Goal: Task Accomplishment & Management: Complete application form

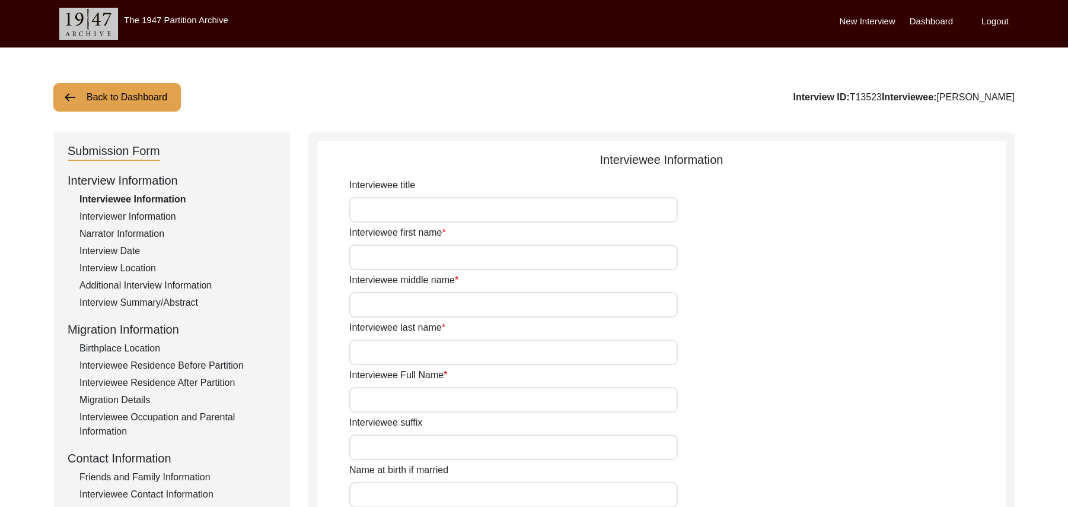
type input "Mr"
type input "[DEMOGRAPHIC_DATA]"
type input "Saleem"
type input "N/A"
type input "[PERSON_NAME]"
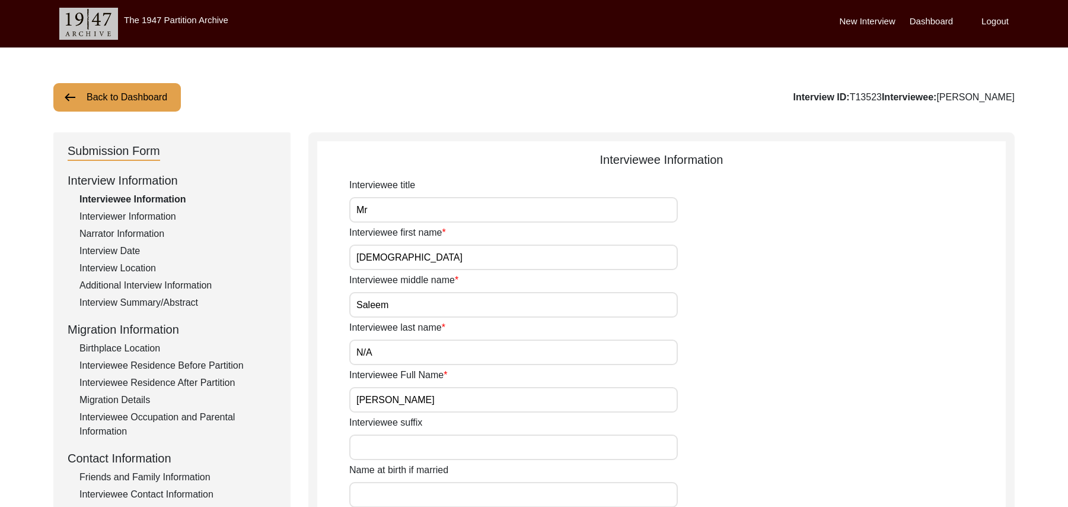
type input "N/A"
type input "[PERSON_NAME]"
type input "1931"
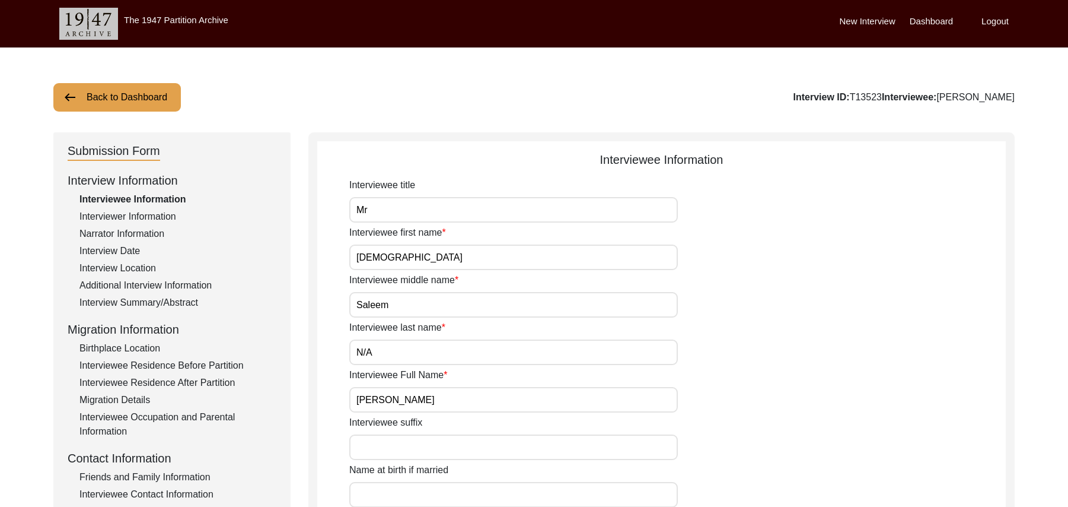
type input "94 Years"
type input "[DEMOGRAPHIC_DATA]"
type input "N/A"
type textarea "N/A"
type input "Punjabi"
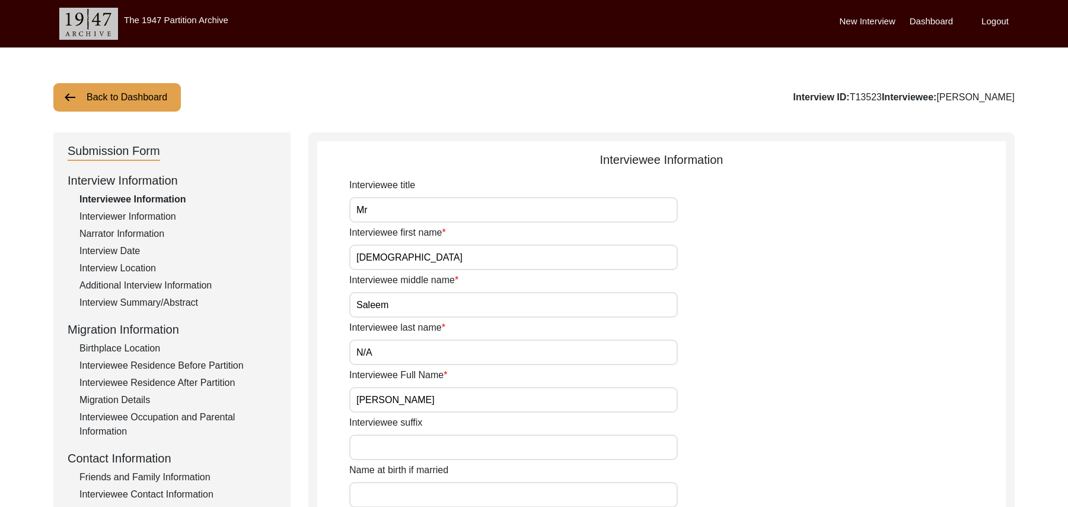
type input "Malwai"
type input "[DEMOGRAPHIC_DATA]"
type input "Araein"
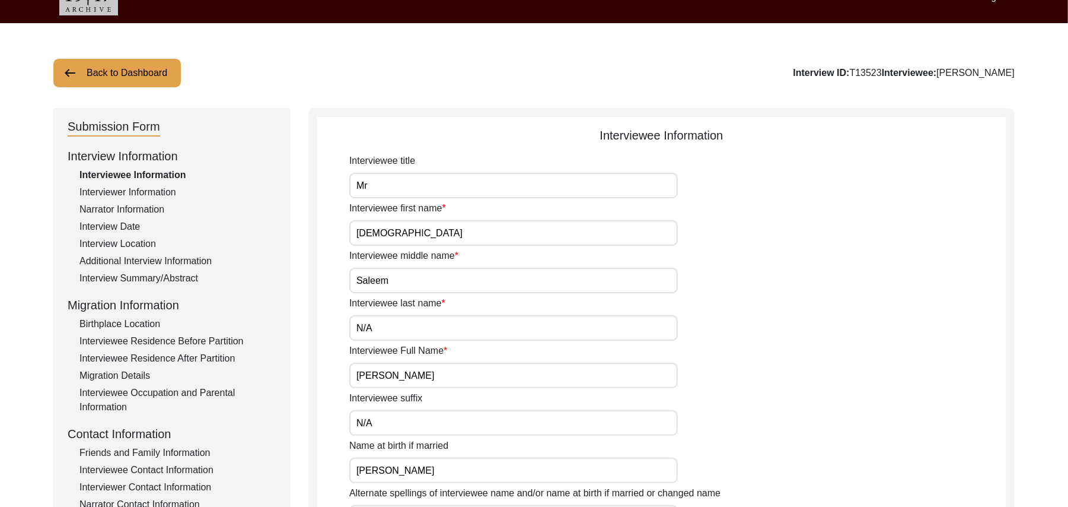
scroll to position [9, 0]
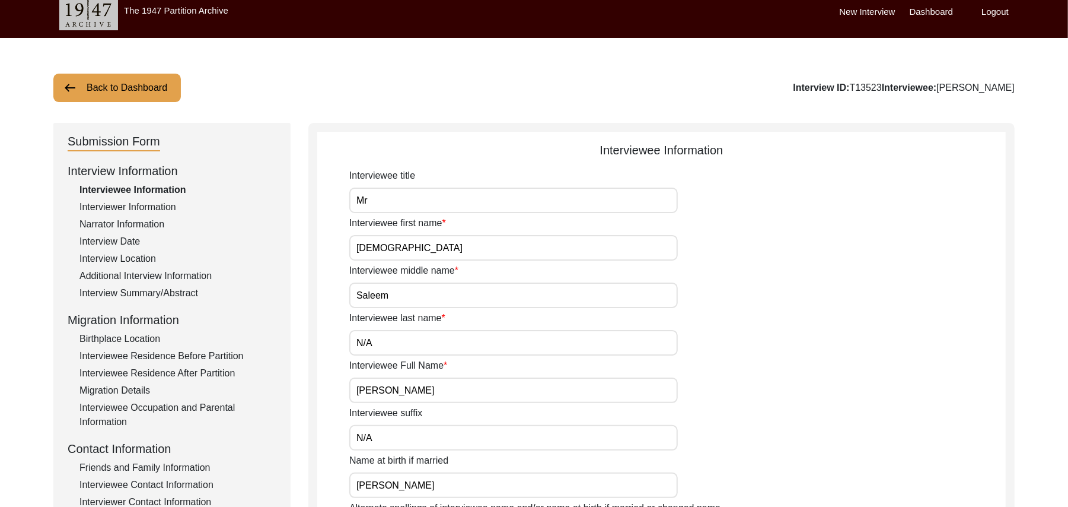
click at [189, 295] on div "Interview Summary/Abstract" at bounding box center [177, 293] width 197 height 14
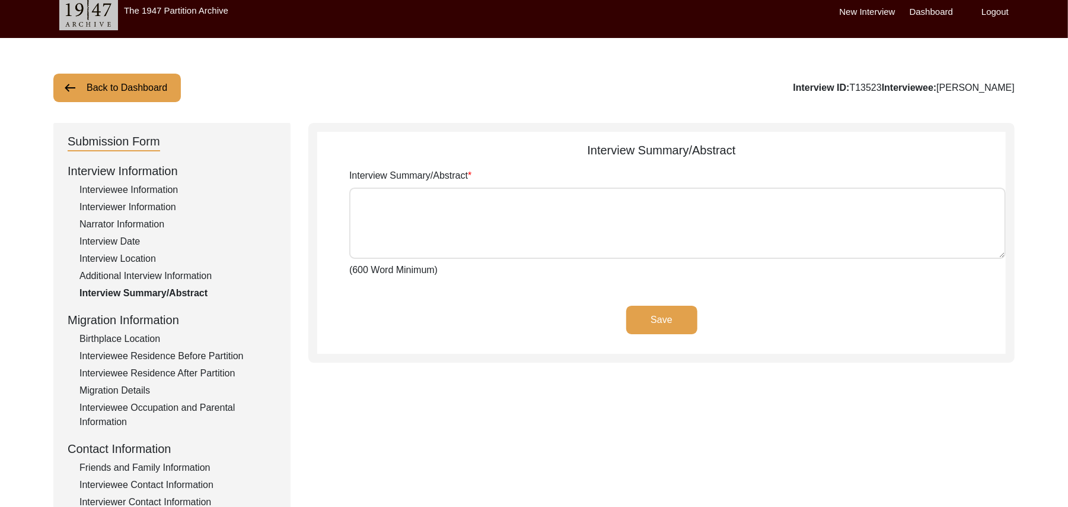
click at [378, 224] on textarea "Interview Summary/Abstract" at bounding box center [677, 222] width 657 height 71
paste textarea "[PERSON_NAME] [PERSON_NAME] [PERSON_NAME] son of [PERSON_NAME], was born at thi…"
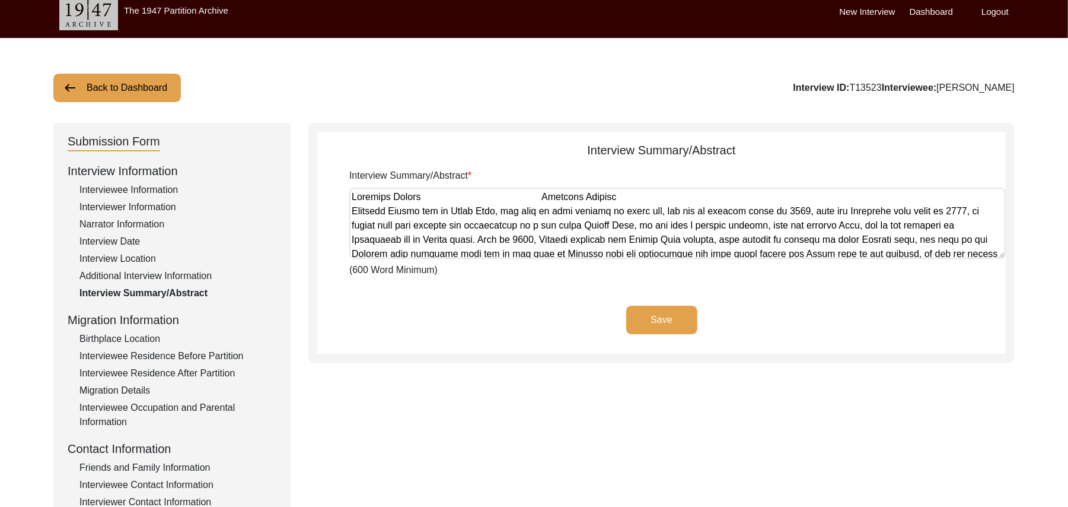
scroll to position [1112, 0]
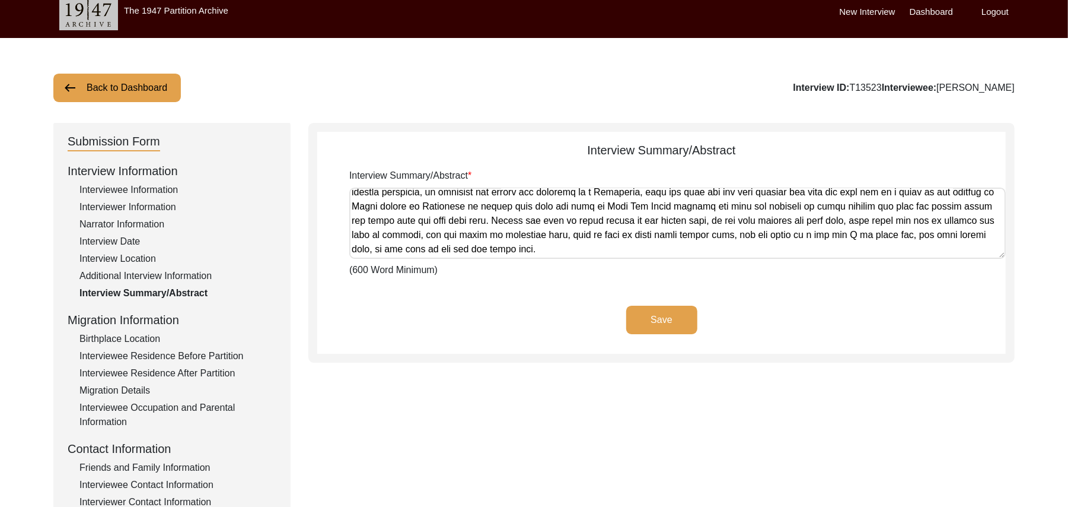
type textarea "[PERSON_NAME] [PERSON_NAME] [PERSON_NAME] son of [PERSON_NAME], was born at thi…"
click at [674, 320] on button "Save" at bounding box center [661, 319] width 71 height 28
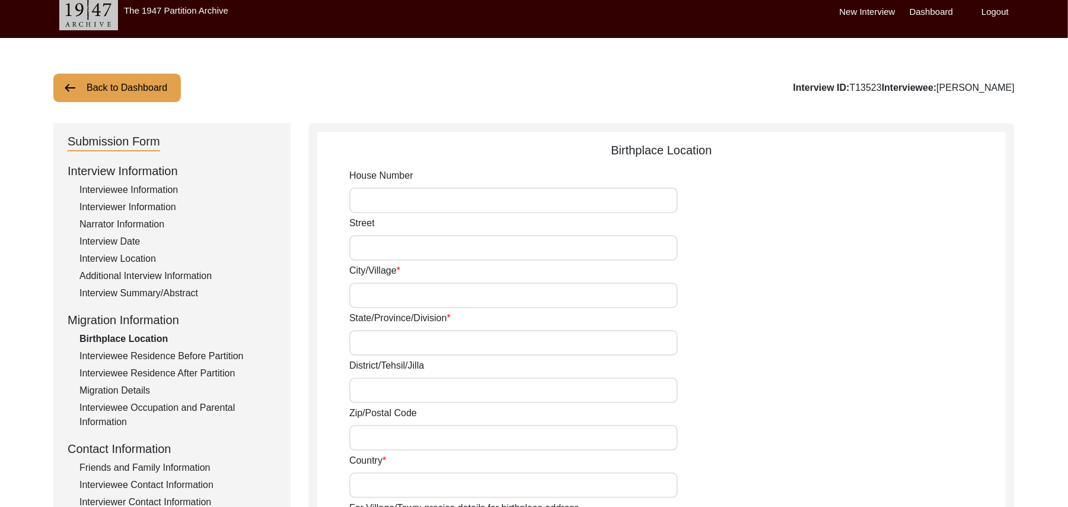
type input "N/A"
type input "Chak 383JB Aler Khurd"
type input "[GEOGRAPHIC_DATA]"
type input "[PERSON_NAME]/ [PERSON_NAME]"
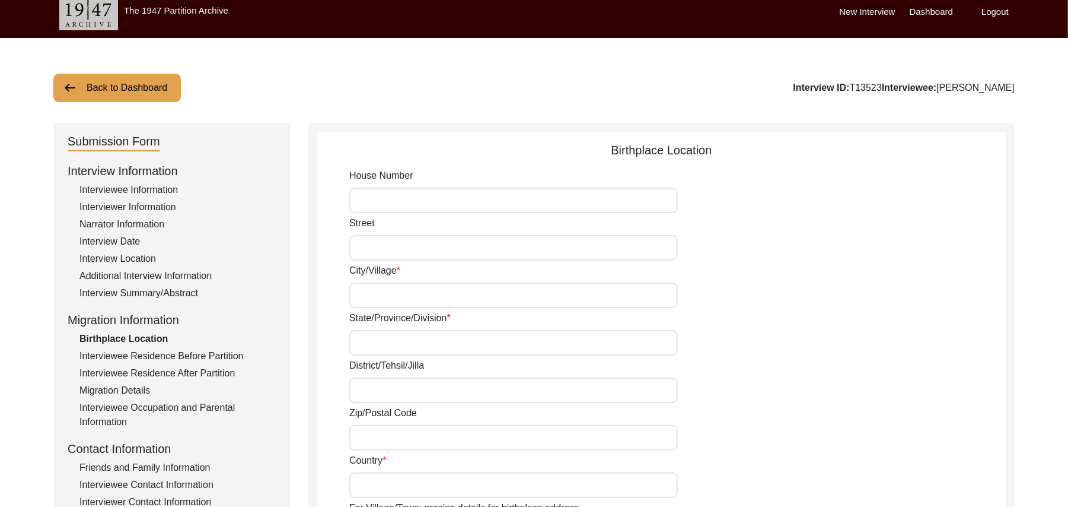
type input "36051"
type input "[GEOGRAPHIC_DATA]"
type input "Chak 383JB Aler Khurd/ [GEOGRAPHIC_DATA] [PERSON_NAME]"
type input "Chak 383JB Aler Khurd, [GEOGRAPHIC_DATA], [GEOGRAPHIC_DATA]"
type input "N/A"
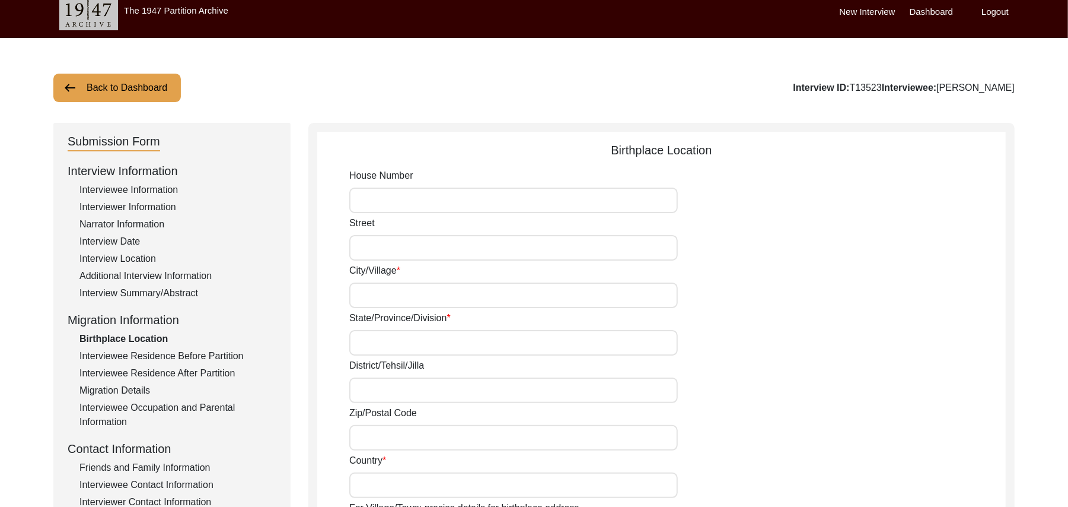
type input "N/A"
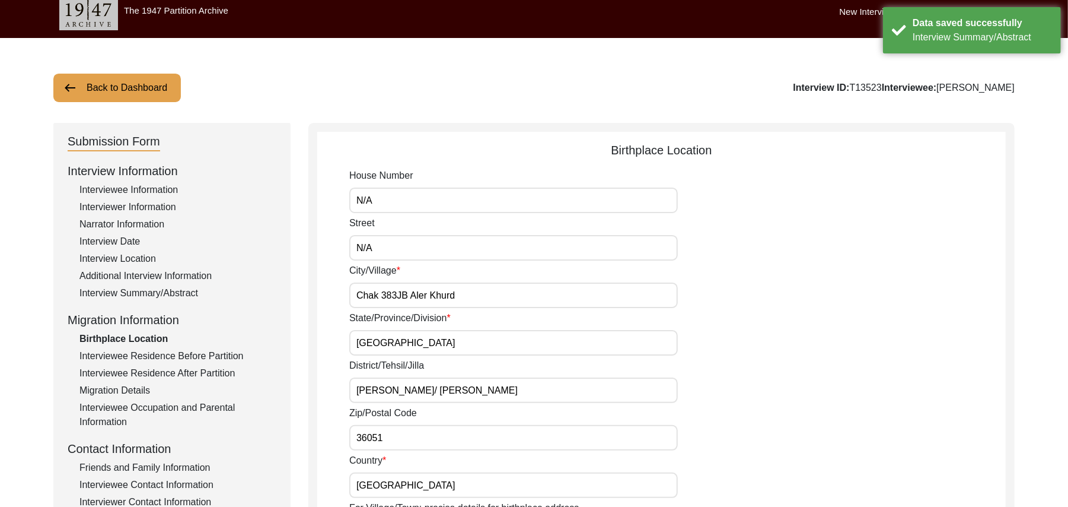
click at [182, 290] on div "Interview Summary/Abstract" at bounding box center [177, 293] width 197 height 14
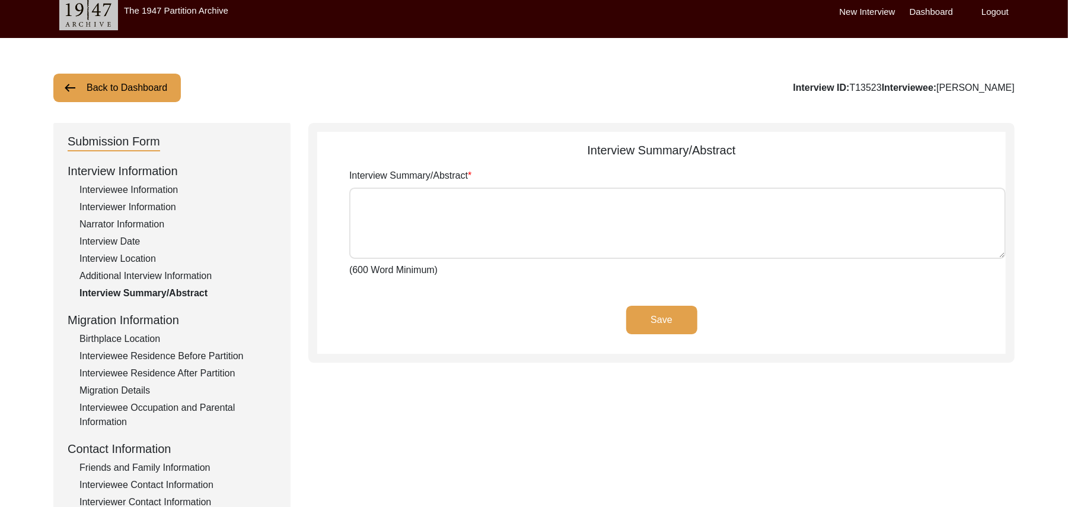
type textarea "[PERSON_NAME] [PERSON_NAME] [PERSON_NAME] son of [PERSON_NAME], was born at thi…"
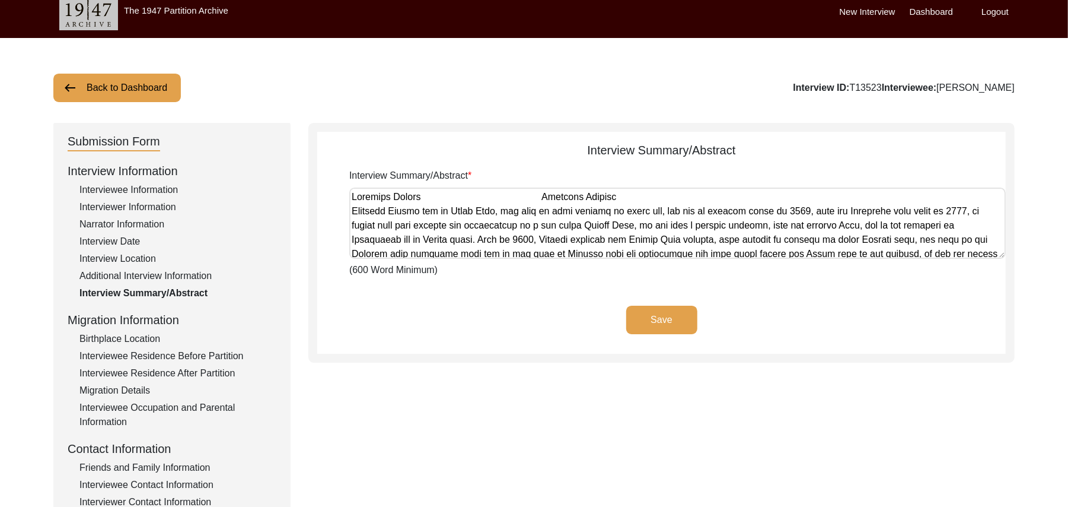
scroll to position [199, 0]
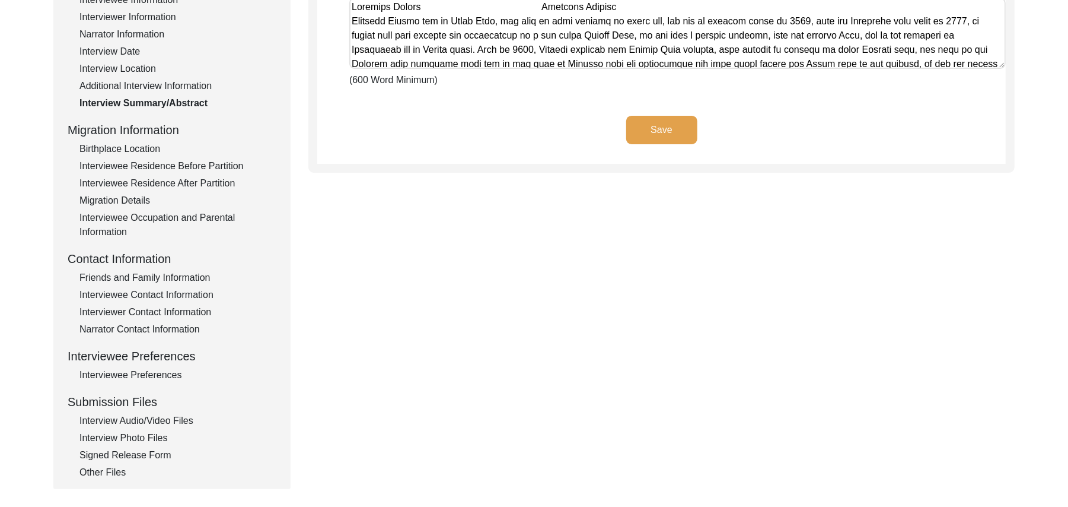
click at [148, 433] on div "Interview Photo Files" at bounding box center [177, 438] width 197 height 14
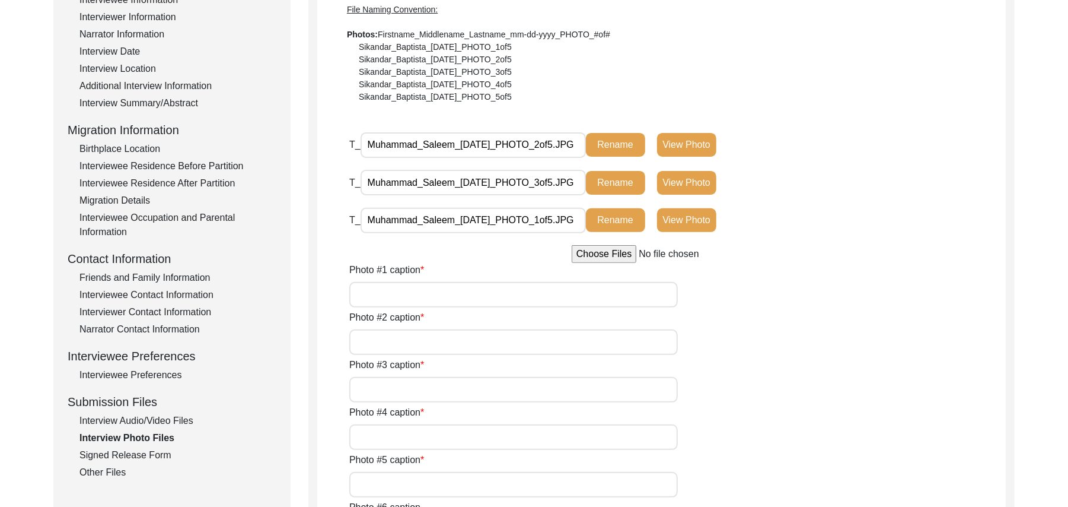
click at [435, 293] on input "Photo #1 caption" at bounding box center [513, 295] width 329 height 26
type input "[PERSON_NAME]"
click at [435, 338] on input "Photo #2 caption" at bounding box center [513, 342] width 329 height 26
type input "v"
click at [435, 338] on input "v" at bounding box center [513, 342] width 329 height 26
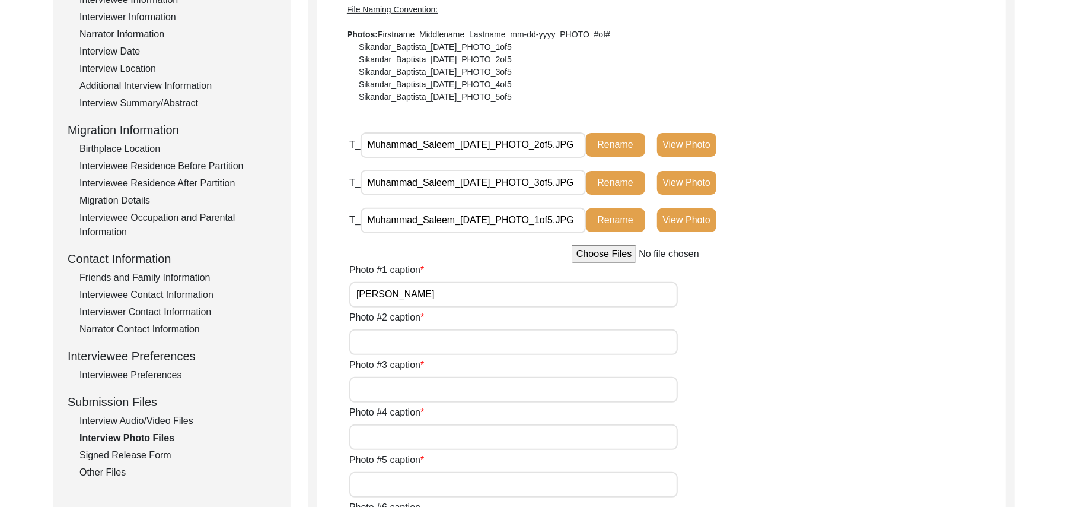
paste input "[PERSON_NAME]"
type input "[PERSON_NAME]"
click at [411, 399] on input "Photo #3 caption" at bounding box center [513, 390] width 329 height 26
paste input "[PERSON_NAME]"
type input "[PERSON_NAME]"
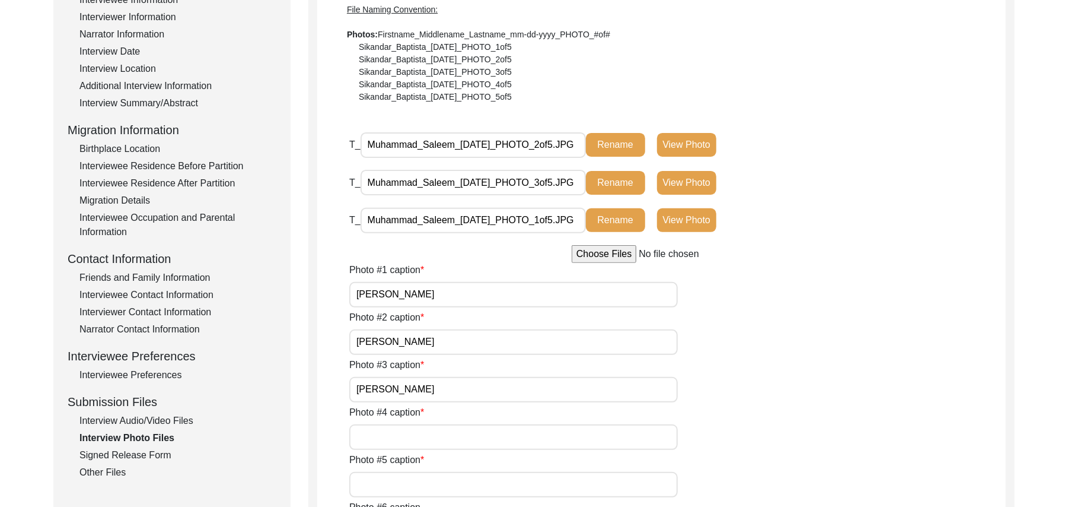
click at [401, 435] on input "Photo #4 caption" at bounding box center [513, 437] width 329 height 26
paste input "[PERSON_NAME]"
type input "[PERSON_NAME]"
click at [399, 482] on input "Photo #5 caption" at bounding box center [513, 485] width 329 height 26
paste input "[PERSON_NAME]"
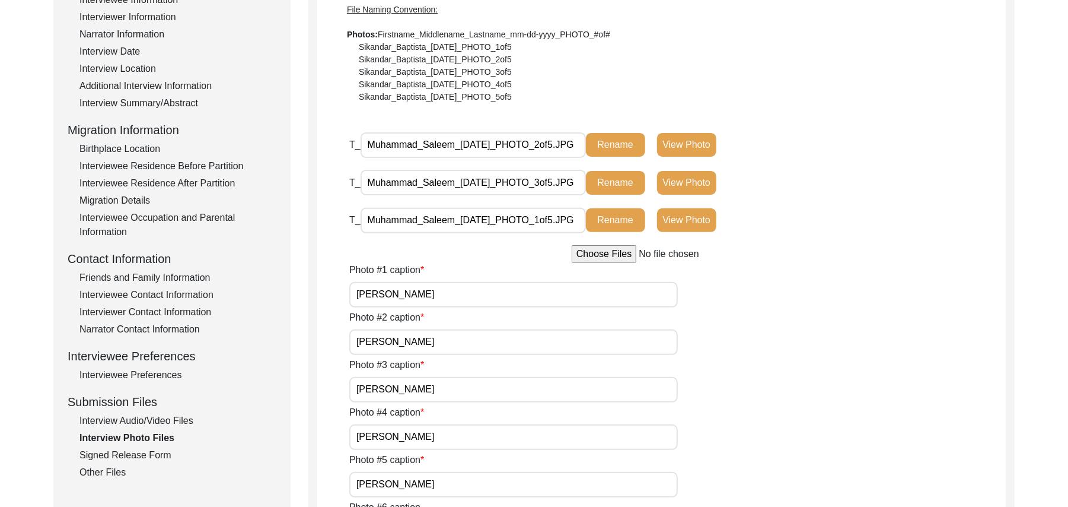
type input "[PERSON_NAME]"
click at [612, 257] on input "file" at bounding box center [662, 254] width 180 height 18
type input "C:\fakepath\Muhammad_Saleem_[DATE]_PHOTO_4of5.png"
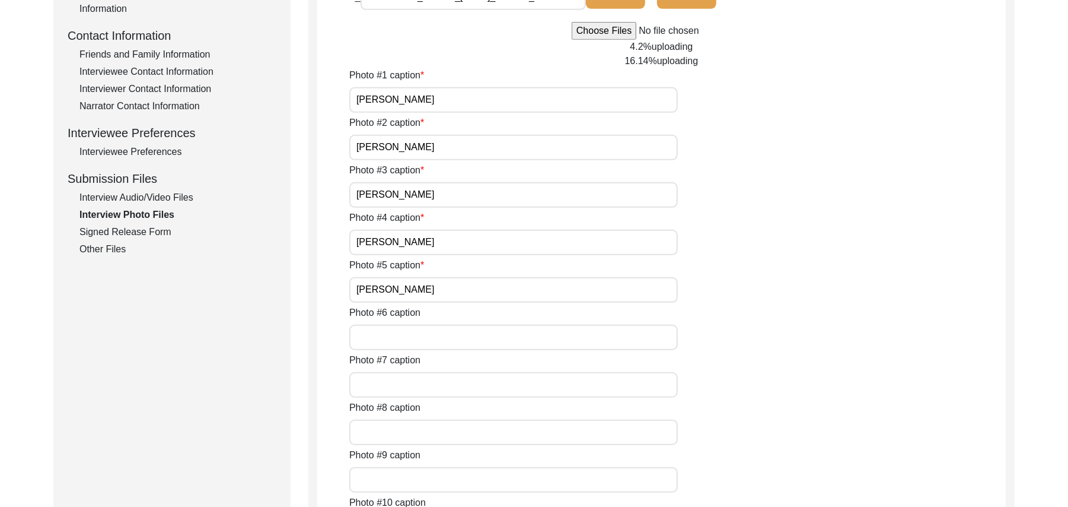
scroll to position [442, 0]
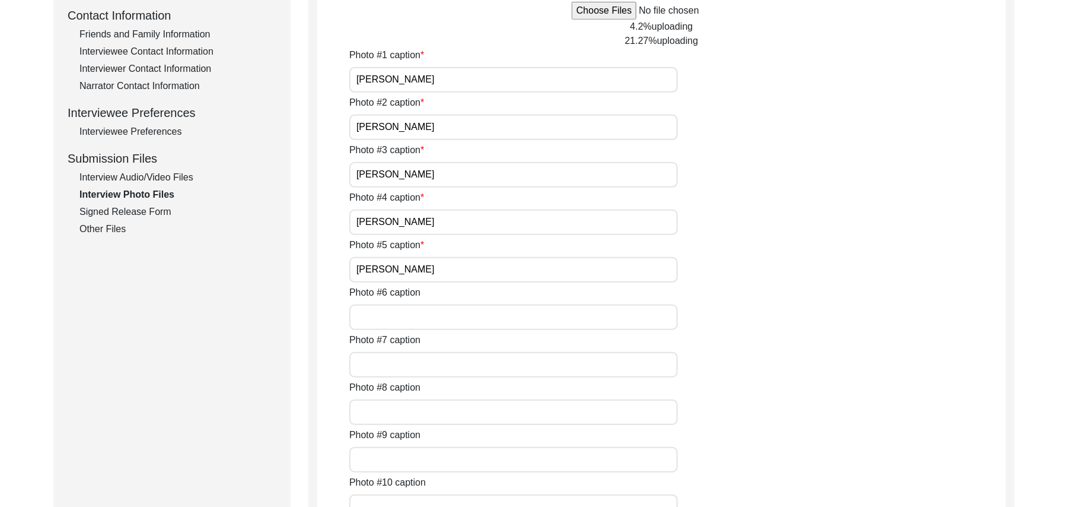
click at [503, 319] on input "Photo #6 caption" at bounding box center [513, 317] width 329 height 26
type input "N/A"
click at [464, 367] on input "Photo #7 caption" at bounding box center [513, 365] width 329 height 26
paste input "N/A"
type input "N/A"
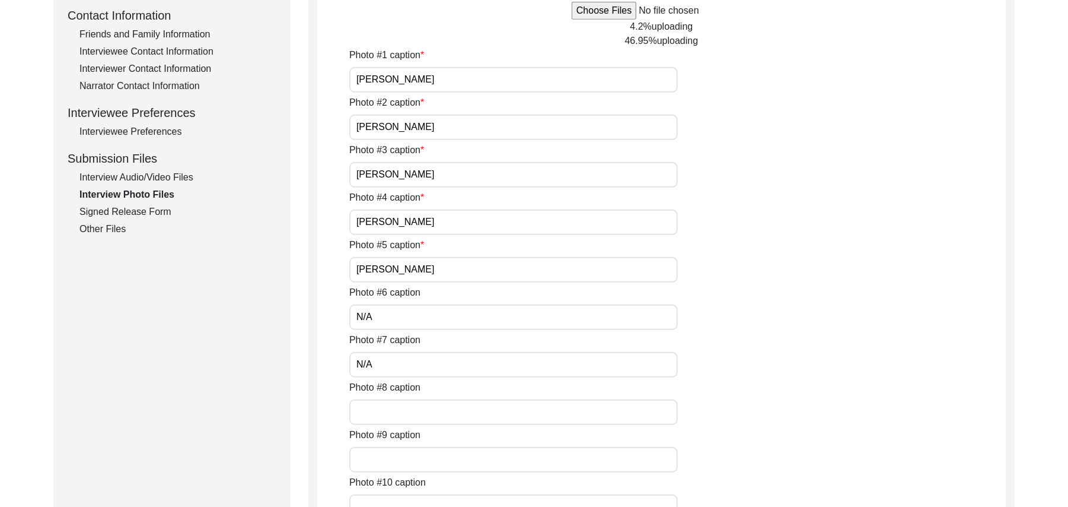
click at [439, 406] on input "Photo #8 caption" at bounding box center [513, 412] width 329 height 26
paste input "N/A"
type input "N/A"
click at [418, 459] on input "Photo #9 caption" at bounding box center [513, 460] width 329 height 26
paste input "N/A"
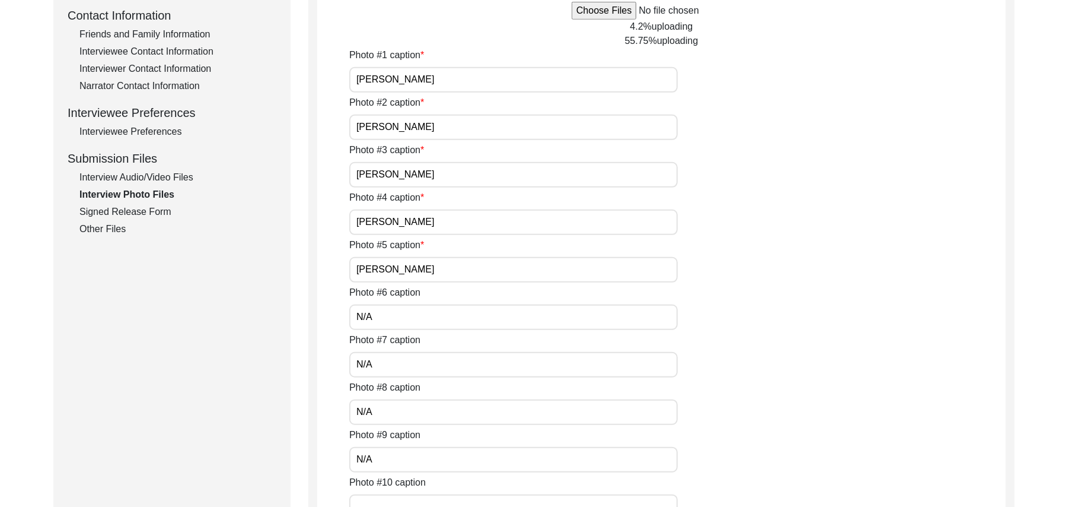
type input "N/A"
click at [420, 499] on input "Photo #10 caption" at bounding box center [513, 507] width 329 height 26
paste input "N/A"
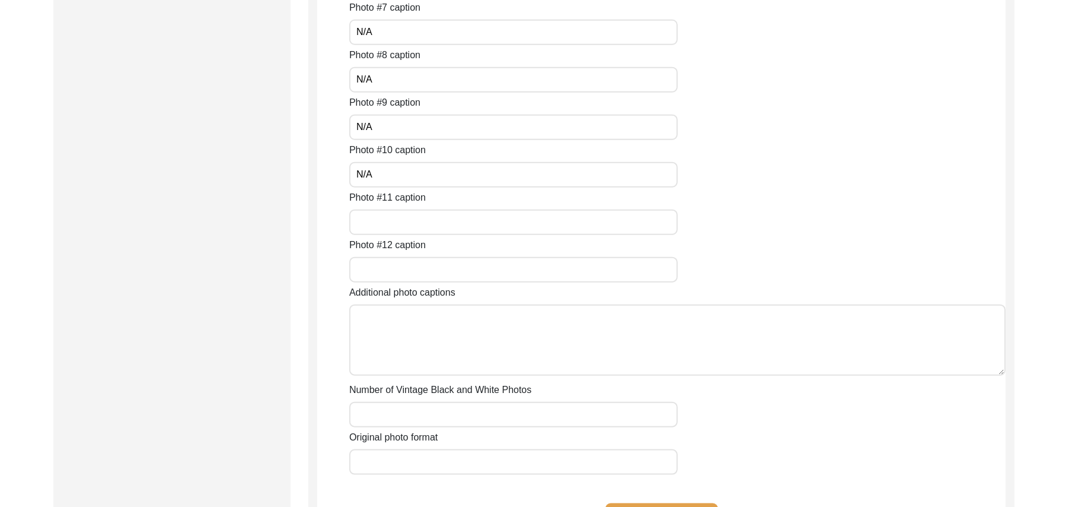
scroll to position [796, 0]
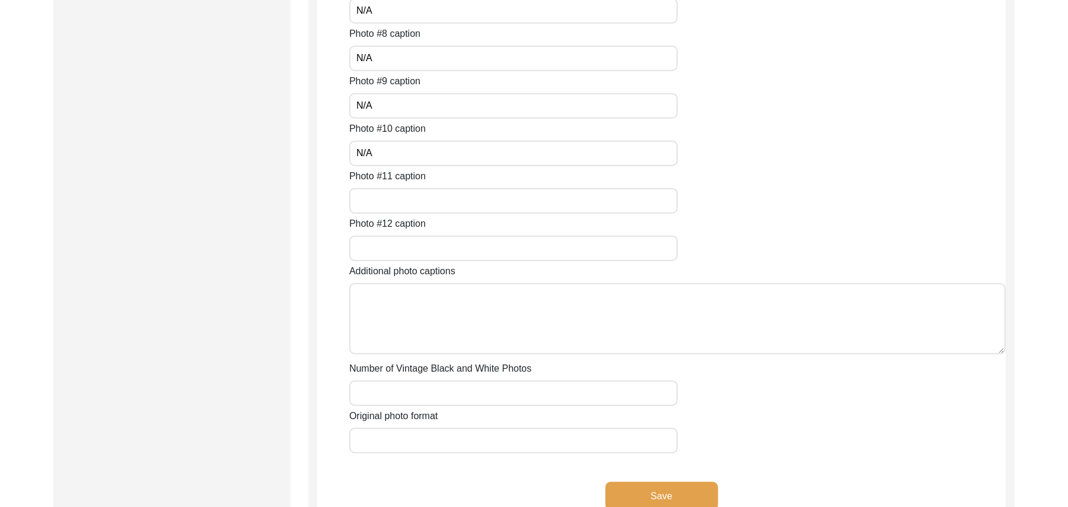
type input "N/A"
click at [405, 206] on input "Photo #11 caption" at bounding box center [513, 201] width 329 height 26
paste input "N/A"
type input "N/A"
click at [402, 247] on input "Photo #12 caption" at bounding box center [513, 248] width 329 height 26
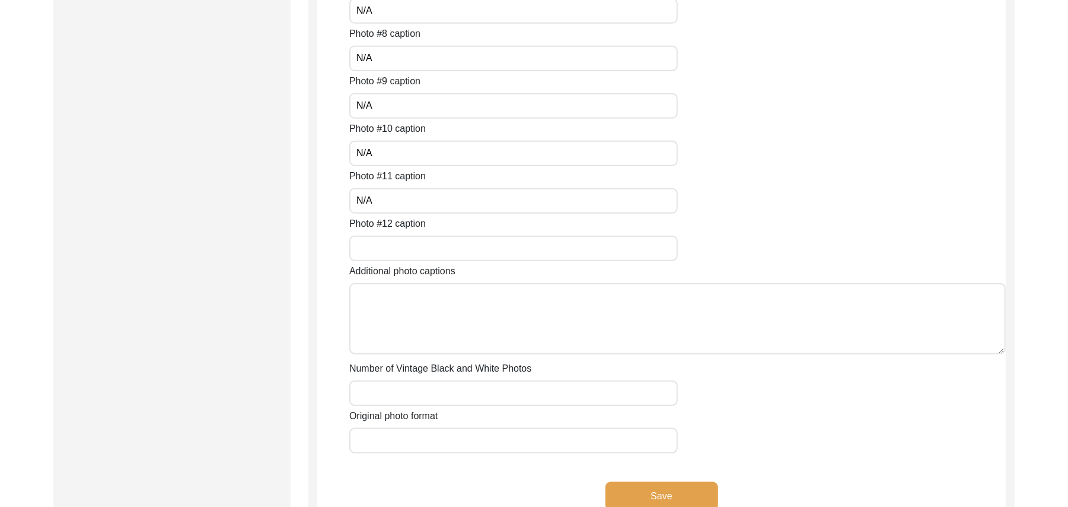
paste input "N/A"
type input "N/A"
click at [405, 309] on textarea "Additional photo captions" at bounding box center [677, 318] width 657 height 71
paste textarea "N/A"
type textarea "N/A"
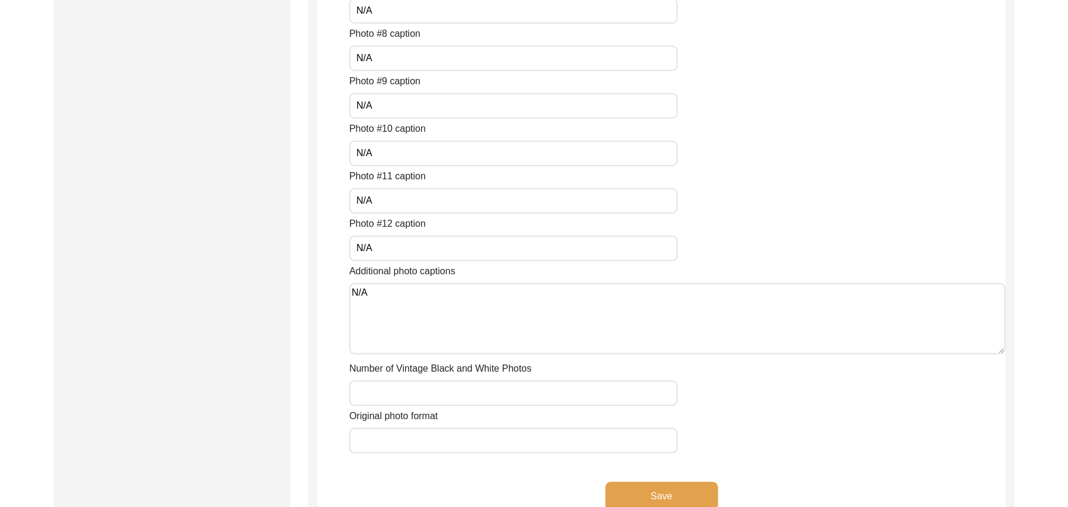
click at [418, 397] on input "Number of Vintage Black and White Photos" at bounding box center [513, 393] width 329 height 26
paste input "N/A"
type input "N/A"
click at [418, 440] on input "Original photo format" at bounding box center [513, 441] width 329 height 26
type input "JPG/ PNG"
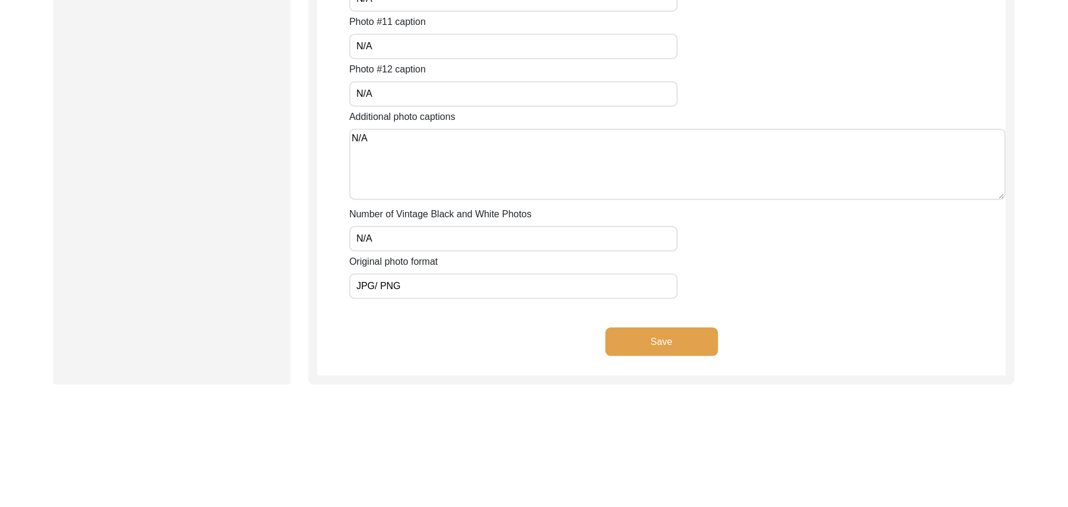
scroll to position [1007, 0]
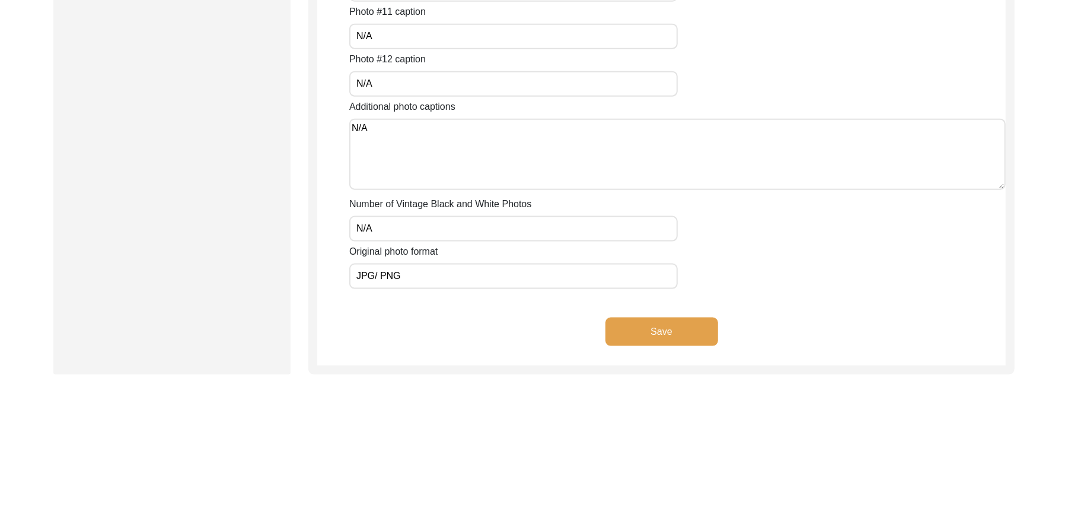
type input "JPG/ PNG"
click at [685, 323] on button "Save" at bounding box center [662, 331] width 113 height 28
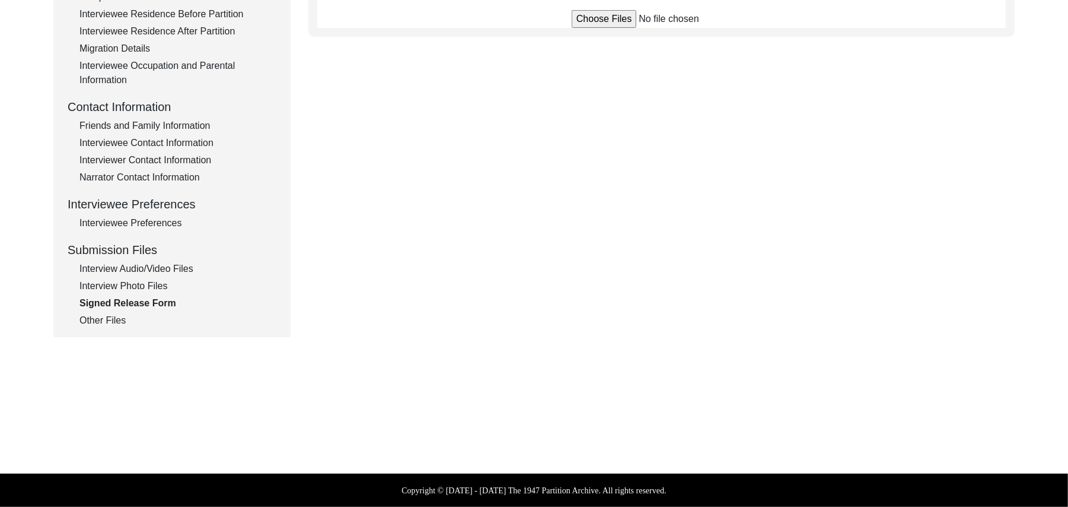
scroll to position [350, 0]
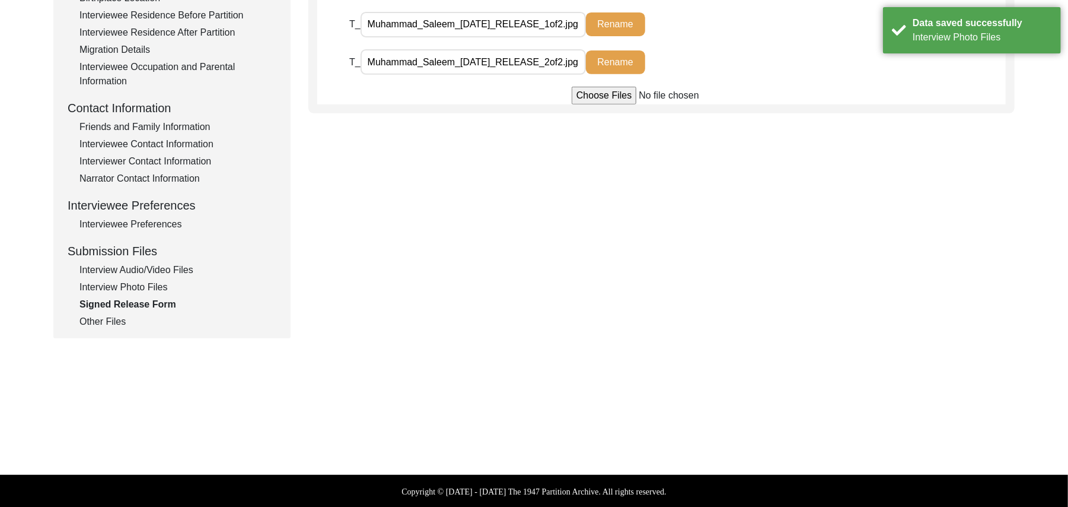
click at [112, 318] on div "Other Files" at bounding box center [177, 321] width 197 height 14
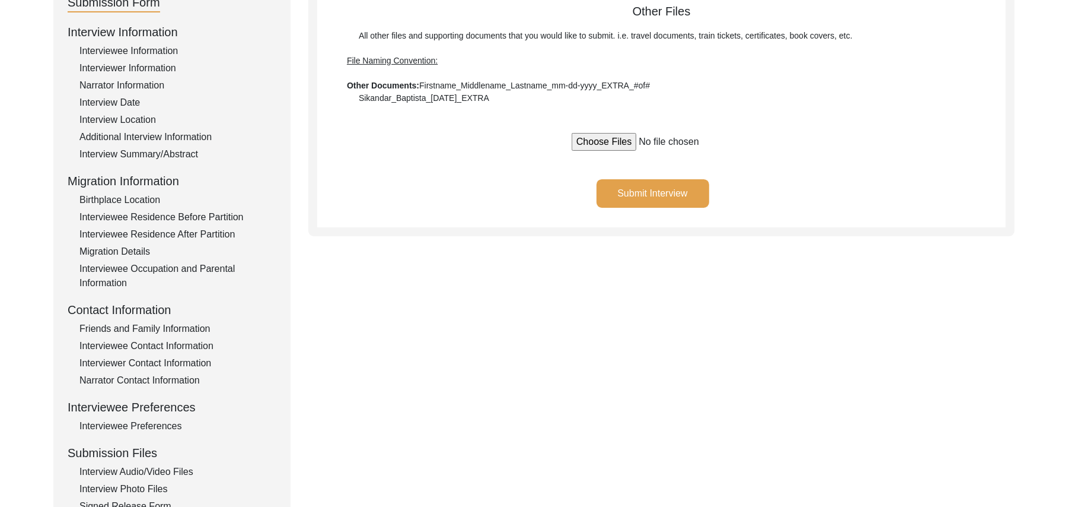
scroll to position [141, 0]
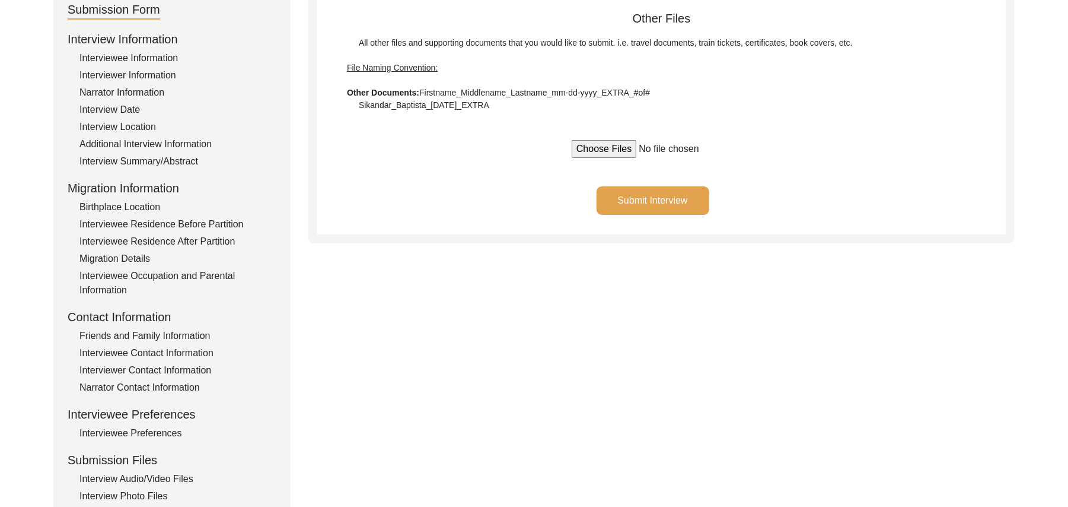
click at [689, 197] on button "Submit Interview" at bounding box center [653, 200] width 113 height 28
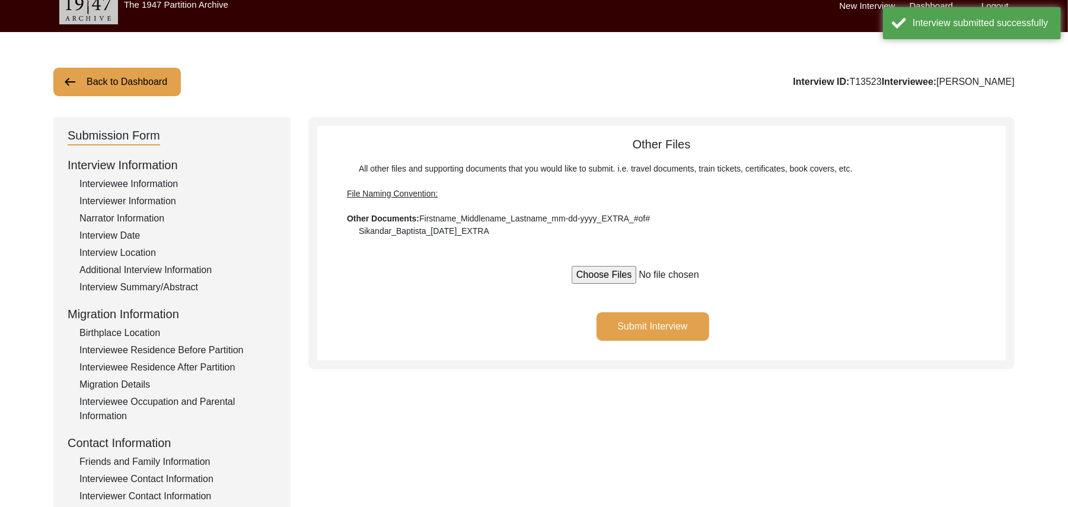
scroll to position [10, 0]
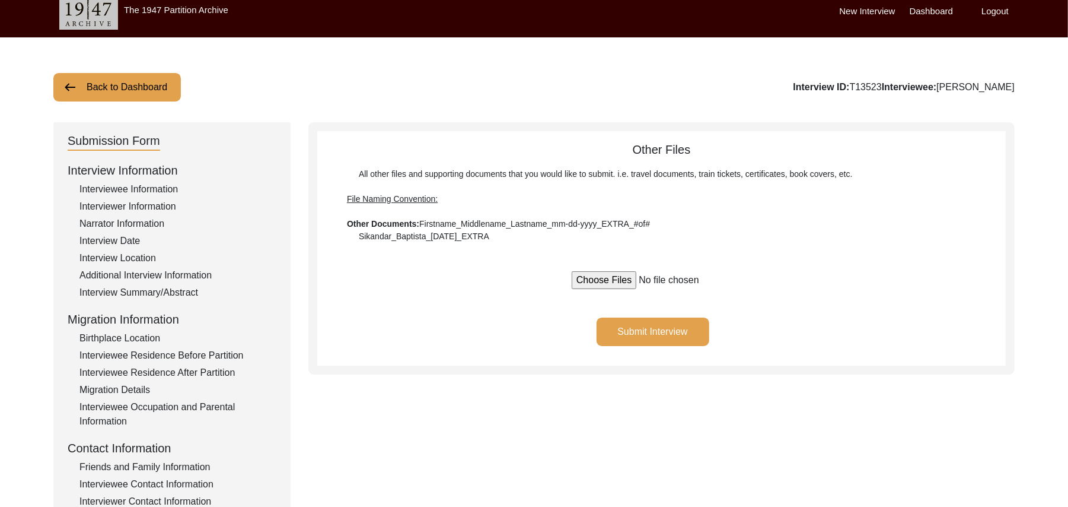
click at [136, 83] on button "Back to Dashboard" at bounding box center [117, 87] width 128 height 28
